Goal: Task Accomplishment & Management: Manage account settings

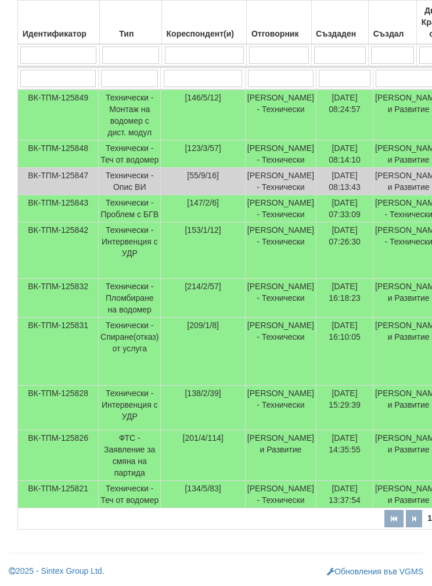
scroll to position [283, 0]
click at [93, 372] on td "ВК-ТПМ-125831" at bounding box center [58, 352] width 81 height 68
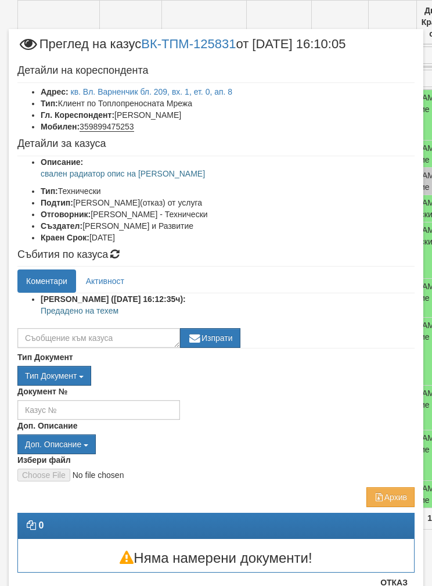
click at [398, 585] on button "Отказ" at bounding box center [393, 582] width 41 height 19
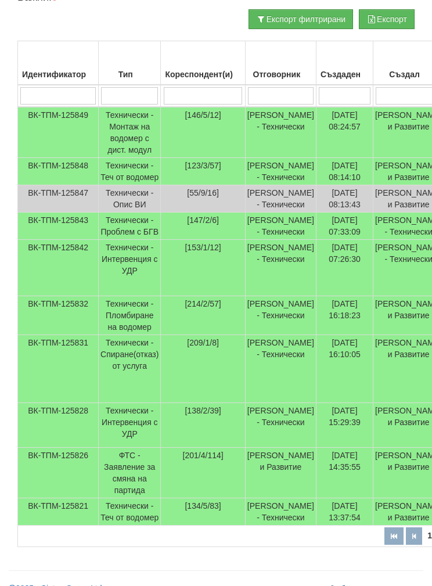
scroll to position [236, 0]
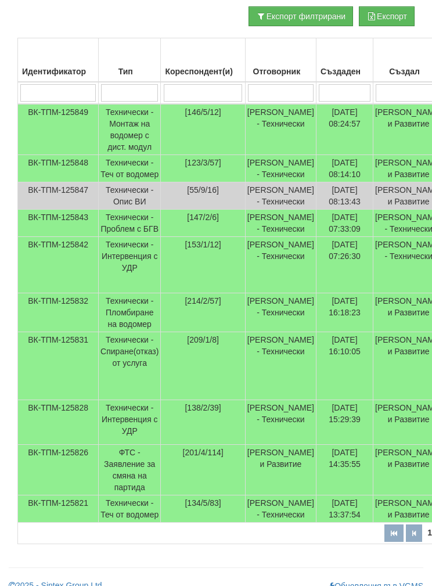
click at [85, 332] on td "ВК-ТПМ-125832" at bounding box center [58, 312] width 81 height 39
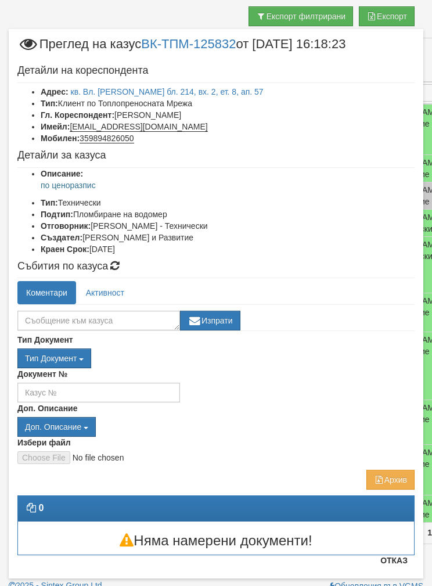
click at [398, 564] on button "Отказ" at bounding box center [393, 560] width 41 height 19
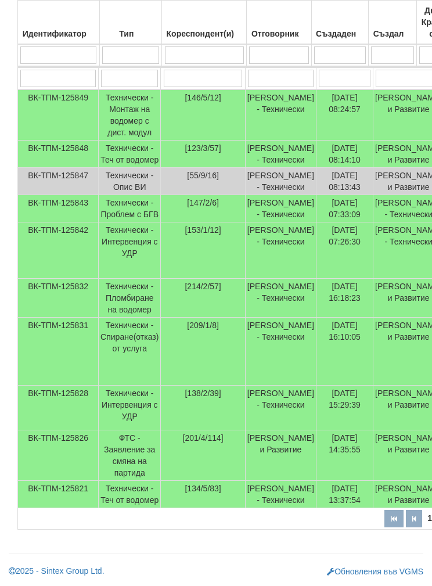
scroll to position [336, 0]
click at [183, 319] on td "[209/1/8]" at bounding box center [203, 352] width 84 height 68
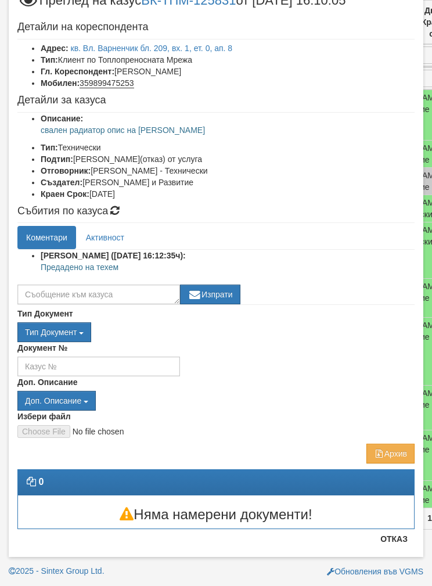
click at [394, 537] on button "Отказ" at bounding box center [393, 539] width 41 height 19
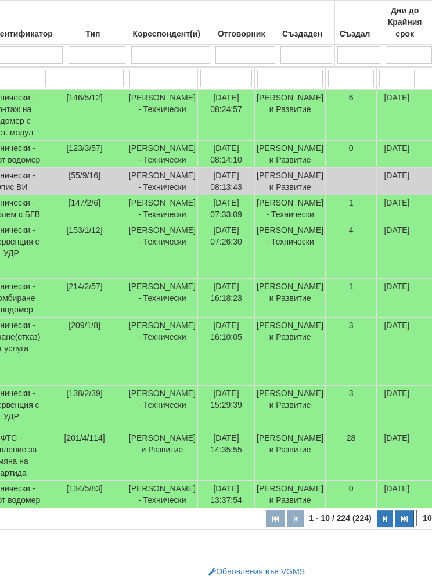
scroll to position [336, 124]
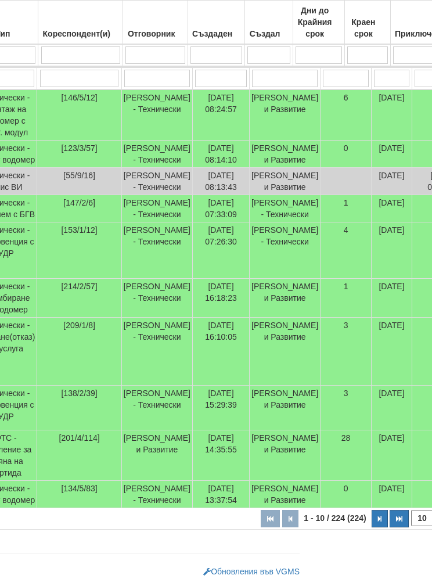
click at [411, 523] on select "10 20 30 40" at bounding box center [425, 518] width 29 height 16
select select "40"
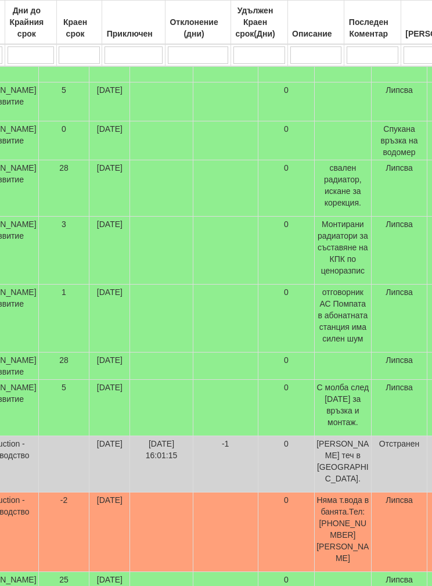
scroll to position [902, 433]
click at [192, 352] on td at bounding box center [224, 319] width 65 height 68
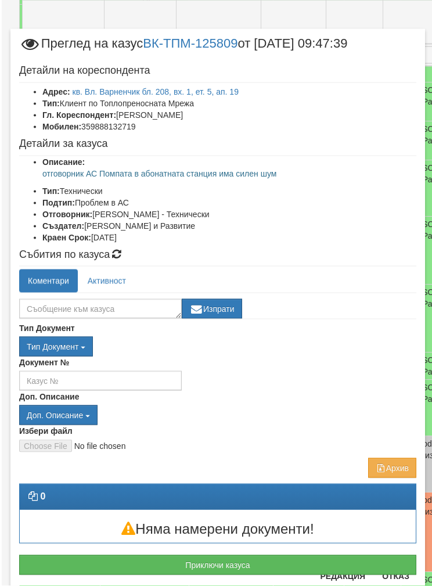
scroll to position [902, 0]
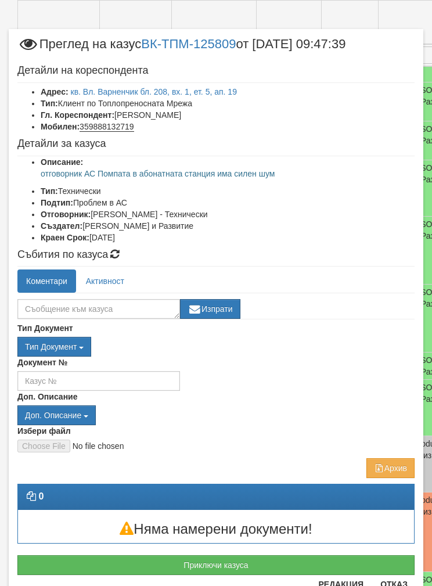
click at [398, 585] on button "Отказ" at bounding box center [393, 584] width 41 height 19
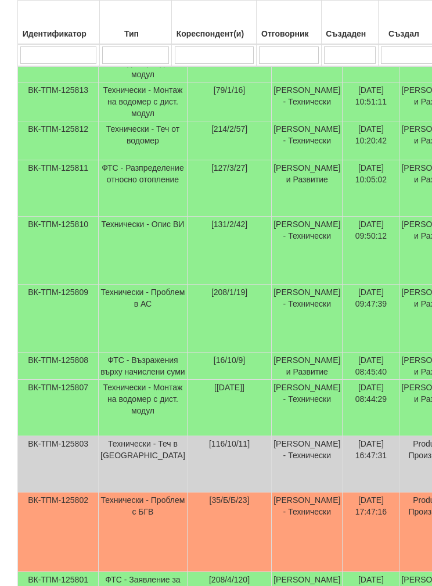
click at [153, 160] on td "Технически - Теч от водомер" at bounding box center [143, 140] width 89 height 39
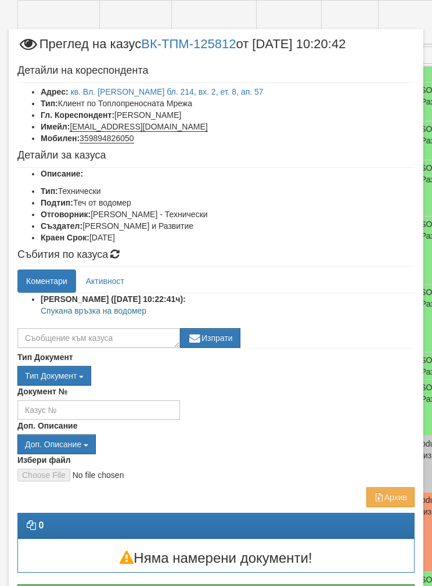
click at [108, 585] on button "Приключи казуса" at bounding box center [215, 594] width 397 height 20
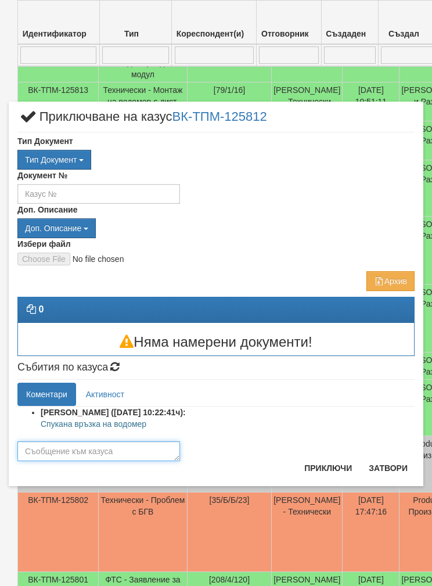
click at [64, 448] on textarea at bounding box center [98, 451] width 163 height 20
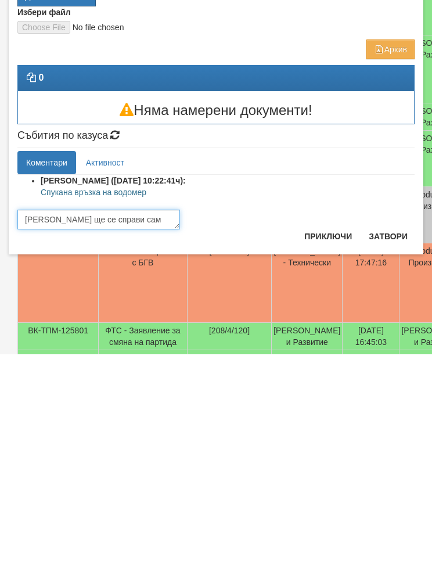
type textarea "[PERSON_NAME] ще се справи сам"
click at [333, 459] on button "Приключи" at bounding box center [328, 468] width 62 height 19
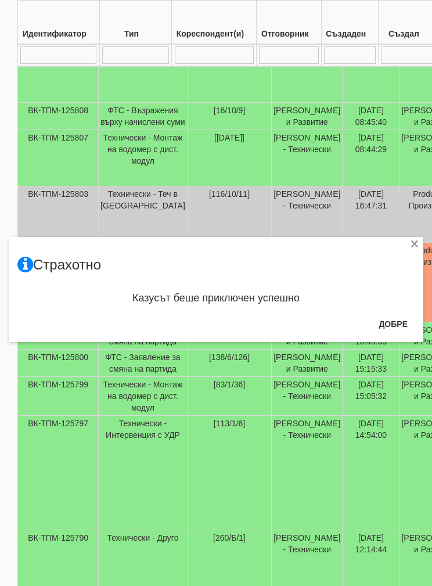
click at [391, 328] on button "Добре" at bounding box center [393, 324] width 43 height 19
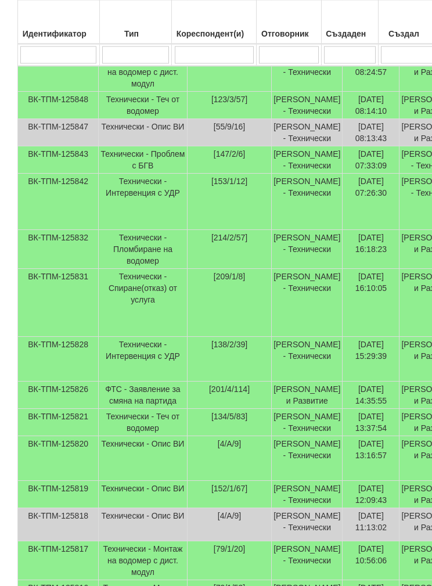
scroll to position [287, 0]
click at [108, 174] on td "Технически - Проблем с БГВ" at bounding box center [143, 159] width 89 height 27
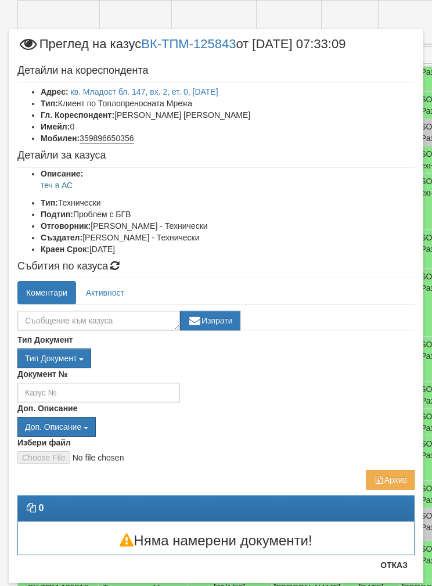
click at [390, 571] on button "Отказ" at bounding box center [393, 565] width 41 height 19
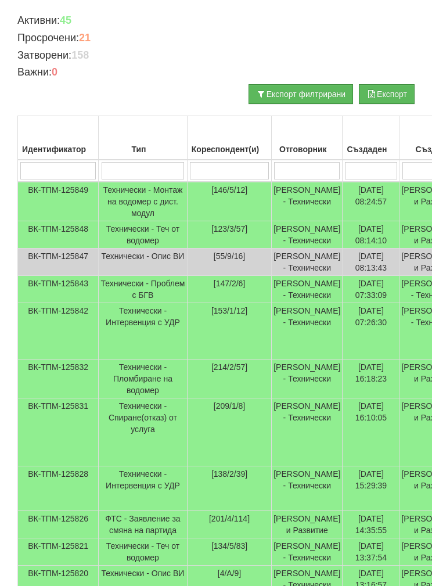
scroll to position [157, 0]
